Goal: Task Accomplishment & Management: Manage account settings

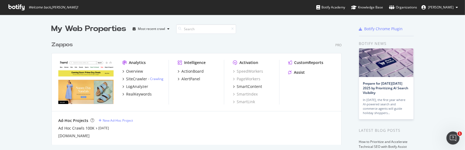
click at [60, 46] on div "Zappos" at bounding box center [61, 45] width 21 height 8
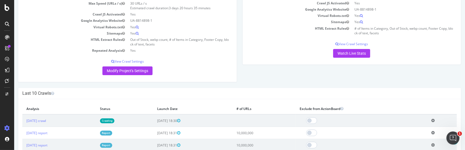
scroll to position [109, 0]
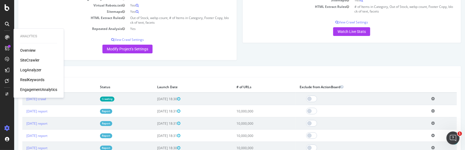
click at [27, 78] on div "RealKeywords" at bounding box center [32, 79] width 24 height 5
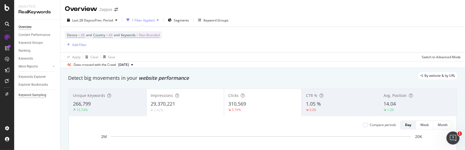
click at [32, 95] on div "Keyword Sampling" at bounding box center [33, 95] width 28 height 6
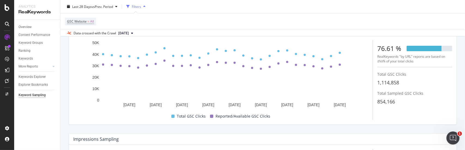
scroll to position [27, 0]
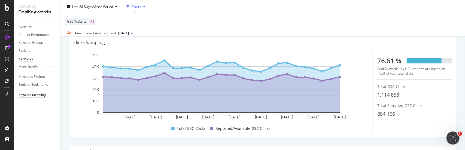
click at [27, 59] on div "Keywords" at bounding box center [26, 59] width 14 height 6
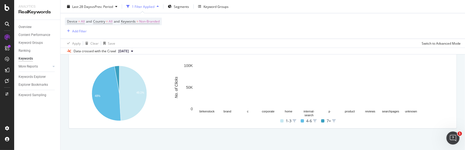
scroll to position [231, 0]
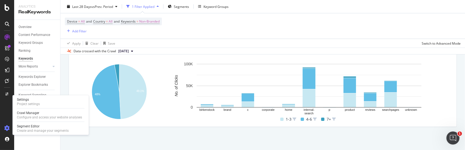
click at [6, 129] on icon at bounding box center [6, 128] width 5 height 5
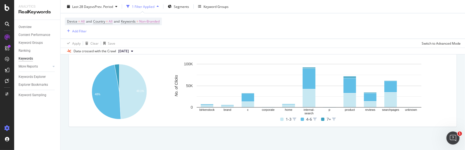
click at [6, 129] on icon at bounding box center [6, 128] width 5 height 5
click at [7, 128] on icon at bounding box center [6, 128] width 5 height 5
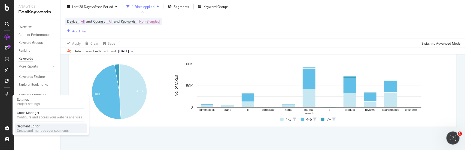
click at [24, 126] on div "Segment Editor" at bounding box center [43, 126] width 52 height 4
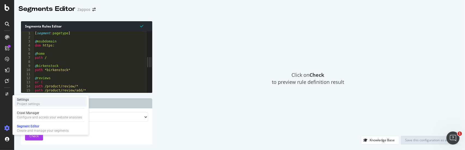
click at [23, 101] on div "Settings" at bounding box center [28, 100] width 23 height 4
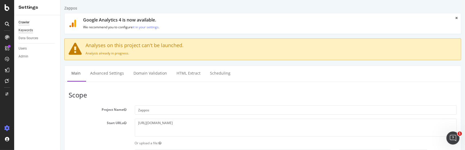
click at [22, 29] on div "Keywords" at bounding box center [26, 31] width 14 height 6
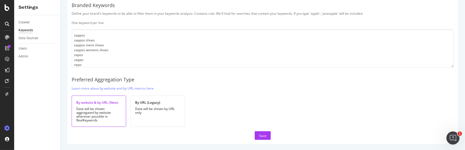
drag, startPoint x: 21, startPoint y: 31, endPoint x: 28, endPoint y: 32, distance: 7.2
click at [21, 31] on div "Keywords" at bounding box center [26, 31] width 14 height 6
click at [96, 110] on div "Data will be shown aggregated by website wherever possible in RealKeywords" at bounding box center [98, 114] width 45 height 15
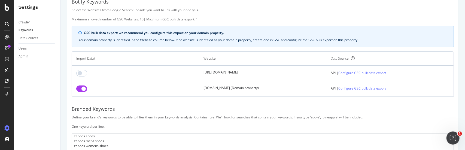
scroll to position [14, 0]
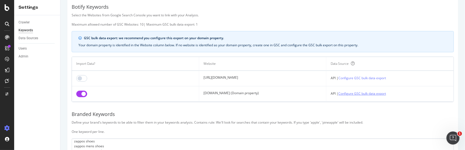
click at [369, 92] on link "Configure GSC bulk data export" at bounding box center [362, 94] width 48 height 6
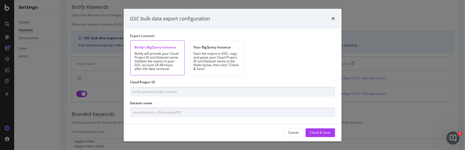
scroll to position [15, 0]
click at [129, 114] on div "Choose an option below for your GSC bulk data export. Your data will be retriev…" at bounding box center [233, 76] width 218 height 95
click at [194, 106] on div "Choose an option below for your GSC bulk data export. Your data will be retriev…" at bounding box center [233, 76] width 218 height 95
